Goal: Information Seeking & Learning: Check status

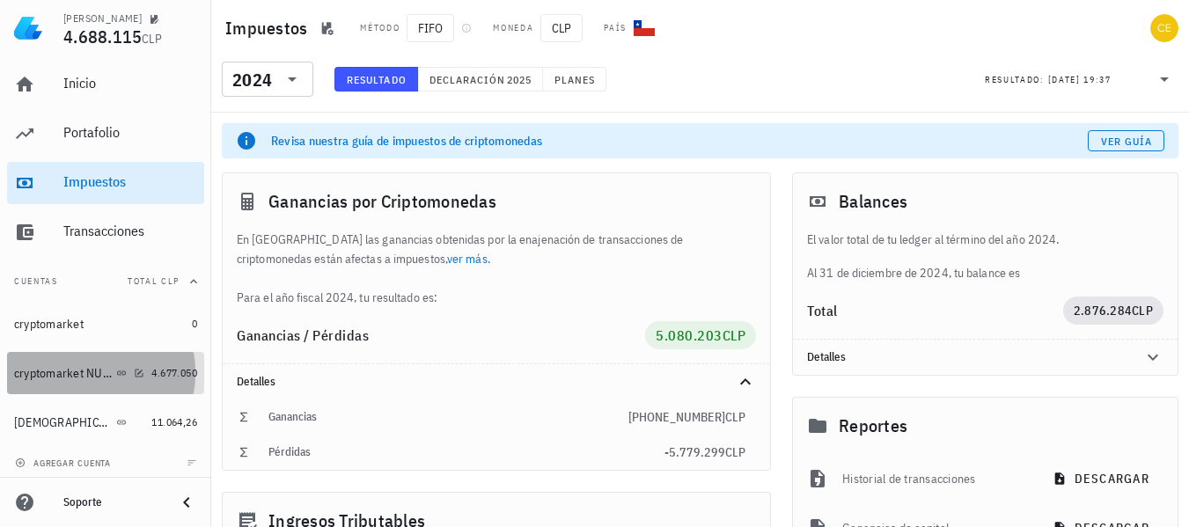
click at [121, 380] on div "cryptomarket NUEVA" at bounding box center [79, 373] width 130 height 17
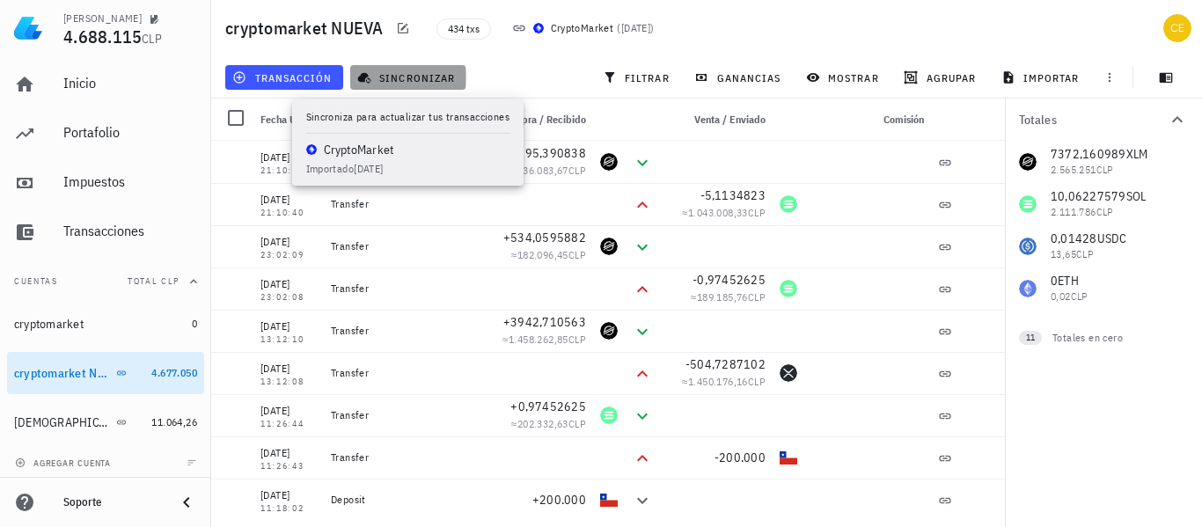
click at [425, 82] on span "sincronizar" at bounding box center [408, 77] width 94 height 14
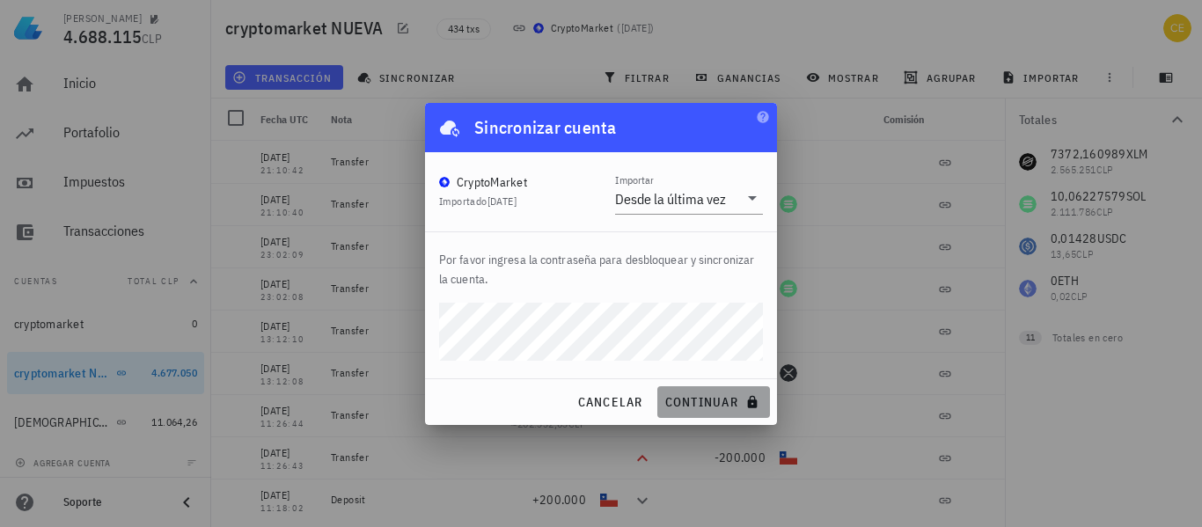
click at [692, 398] on span "continuar" at bounding box center [713, 402] width 99 height 16
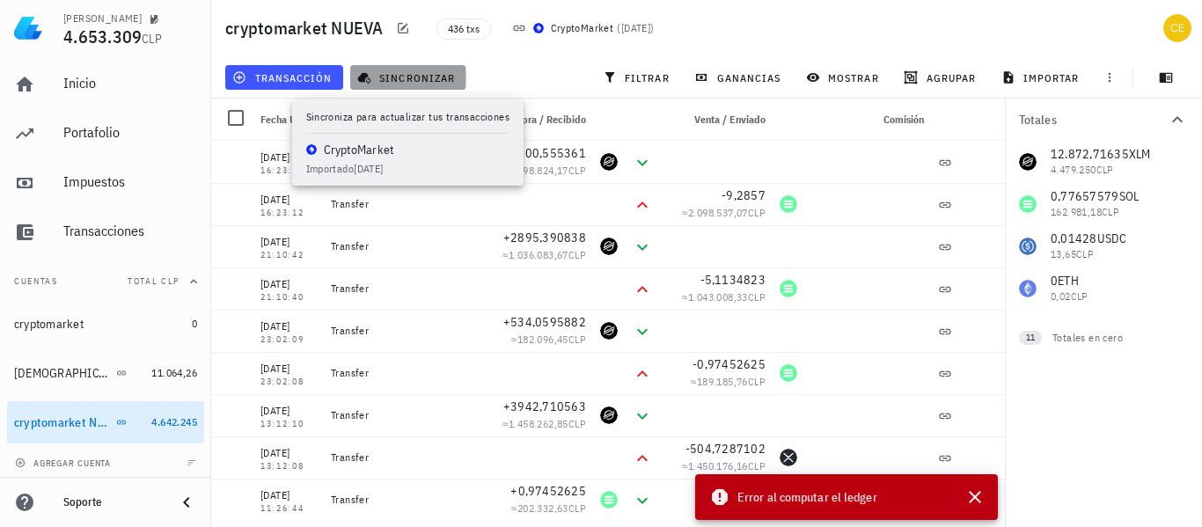
click at [399, 79] on span "sincronizar" at bounding box center [408, 77] width 94 height 14
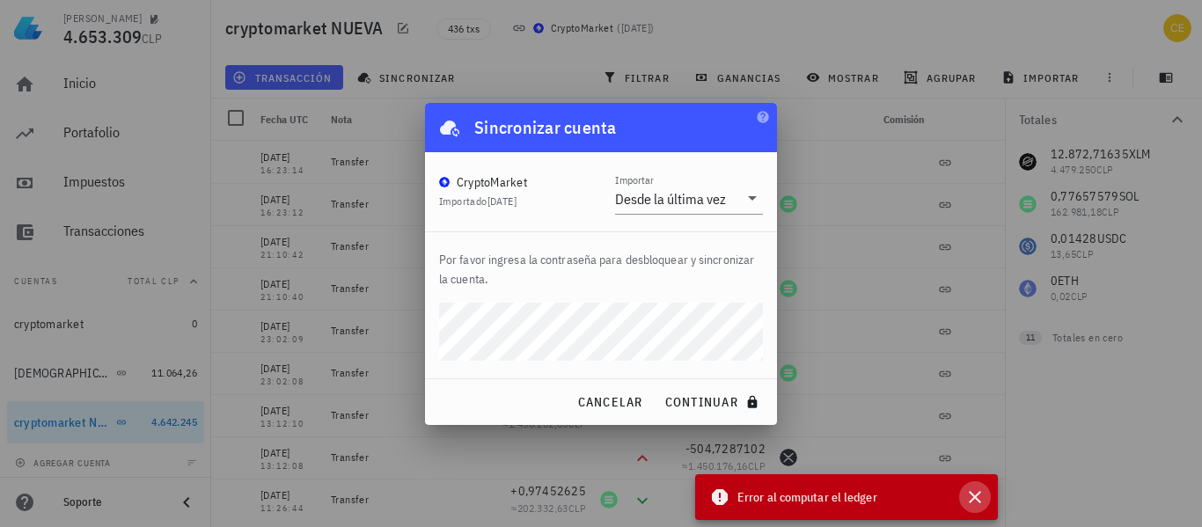
click at [975, 486] on button "button" at bounding box center [975, 497] width 32 height 32
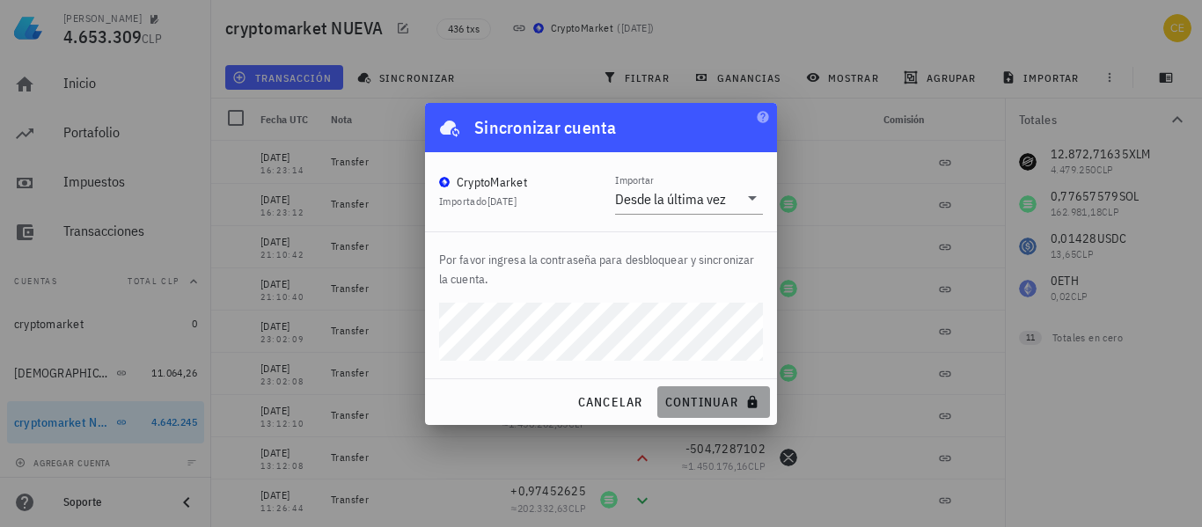
click at [689, 400] on span "continuar" at bounding box center [713, 402] width 99 height 16
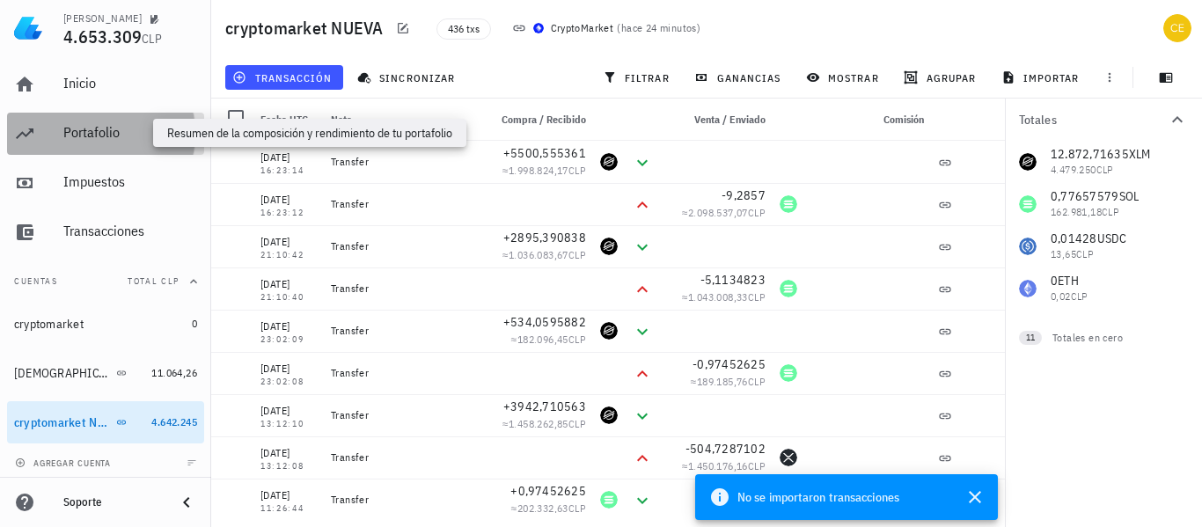
click at [127, 135] on div "Portafolio" at bounding box center [130, 132] width 134 height 17
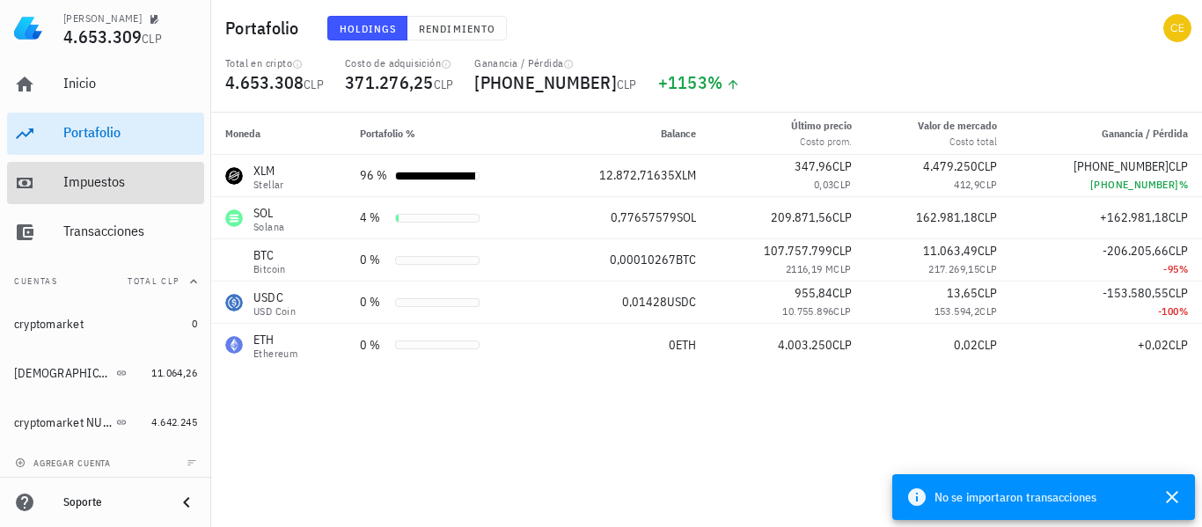
click at [125, 164] on div "Impuestos" at bounding box center [130, 183] width 134 height 40
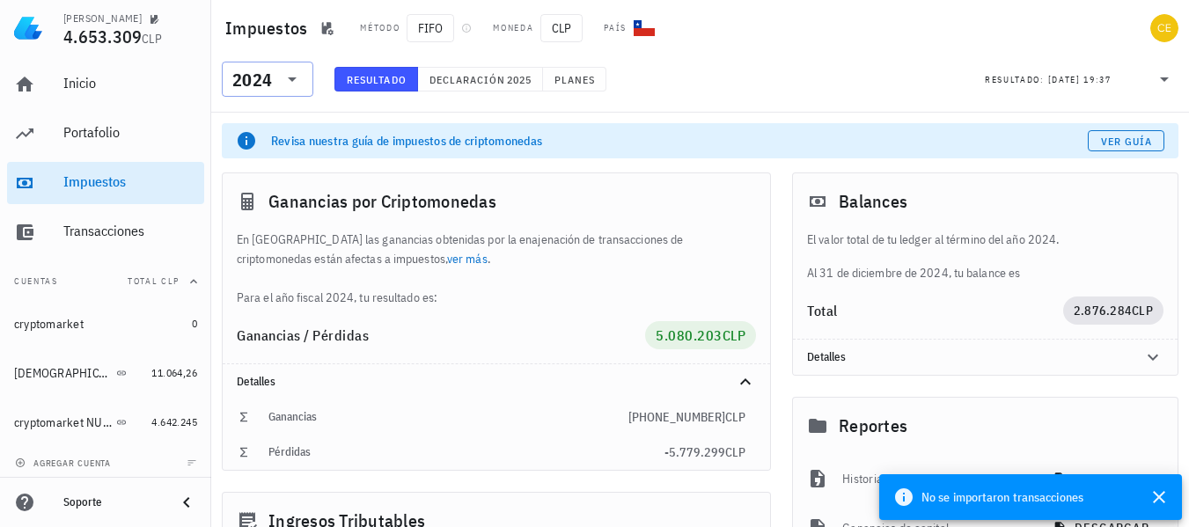
click at [286, 73] on icon at bounding box center [292, 79] width 21 height 21
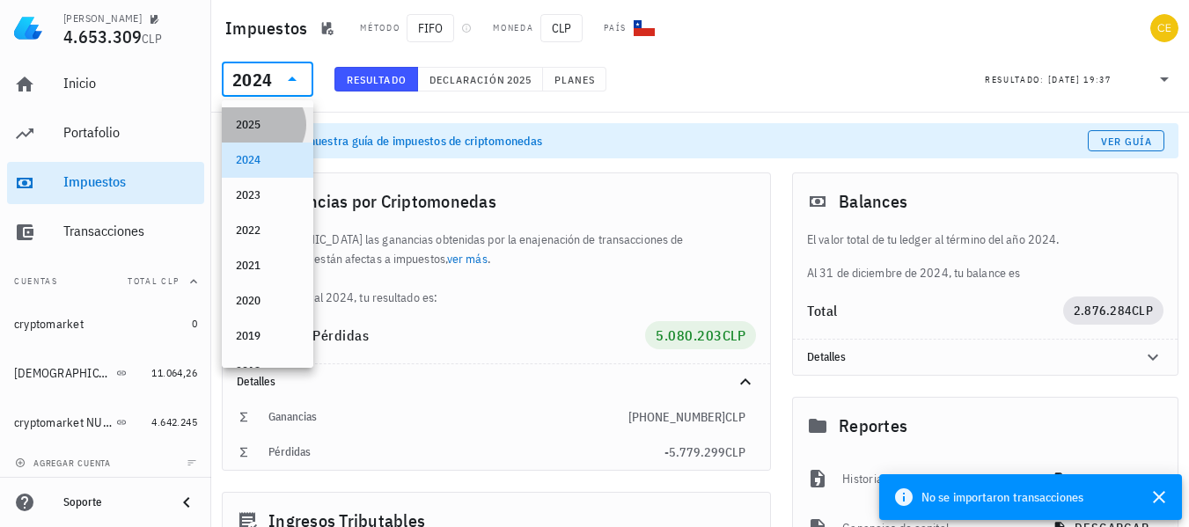
click at [273, 117] on div "2025" at bounding box center [267, 125] width 63 height 28
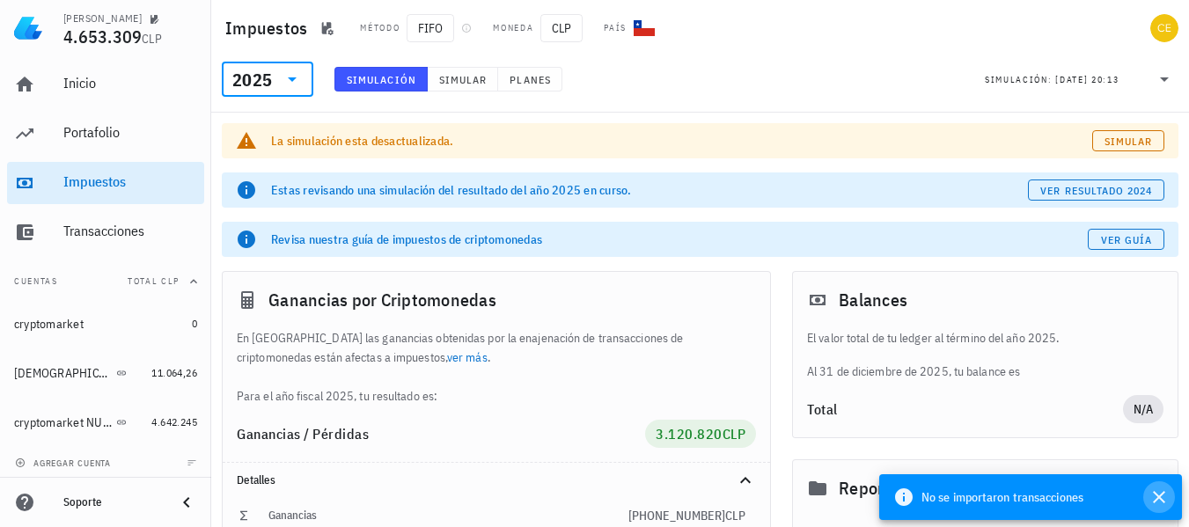
click at [1161, 493] on icon "button" at bounding box center [1158, 496] width 21 height 21
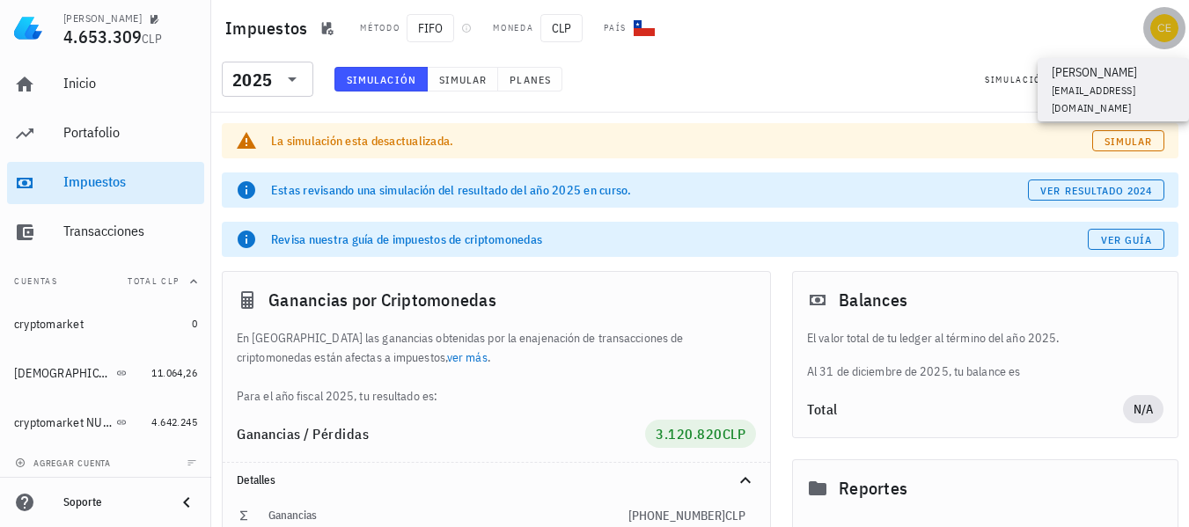
click at [1169, 29] on div "avatar" at bounding box center [1164, 28] width 28 height 28
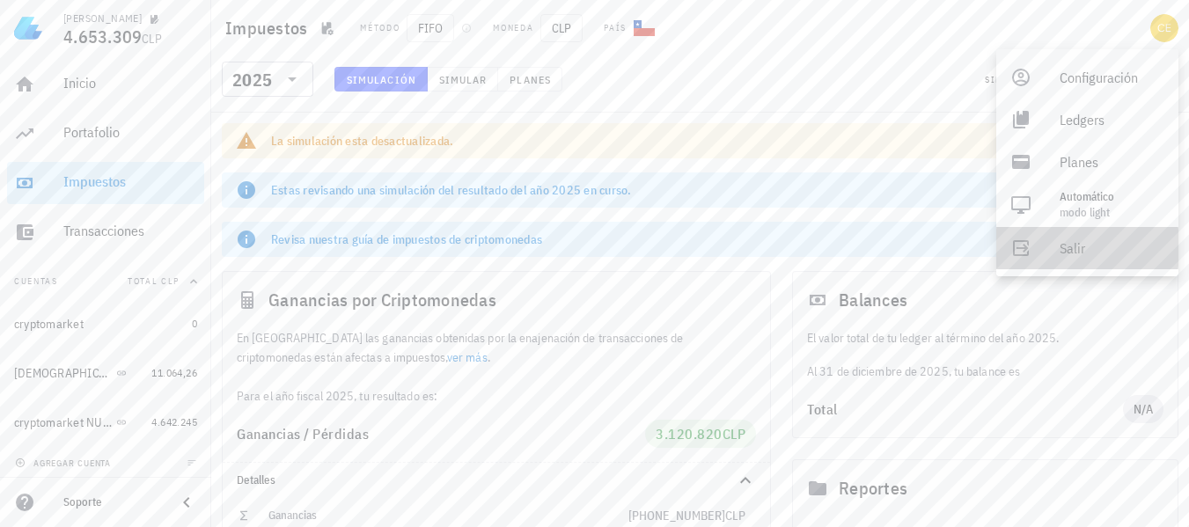
click at [1069, 244] on div "Salir" at bounding box center [1111, 247] width 105 height 35
